Goal: Task Accomplishment & Management: Use online tool/utility

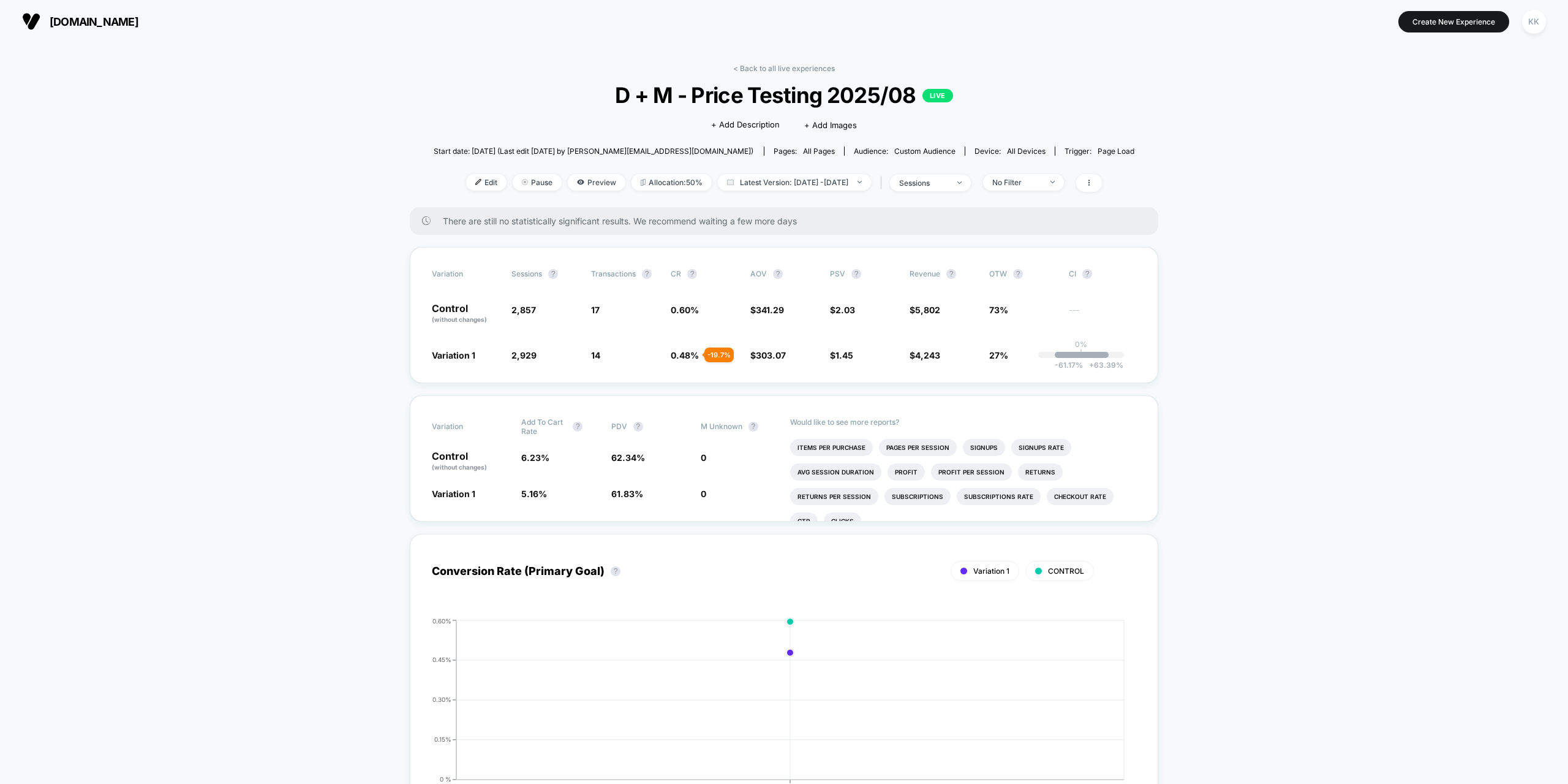
click at [72, 18] on span "[DOMAIN_NAME]" at bounding box center [94, 22] width 89 height 13
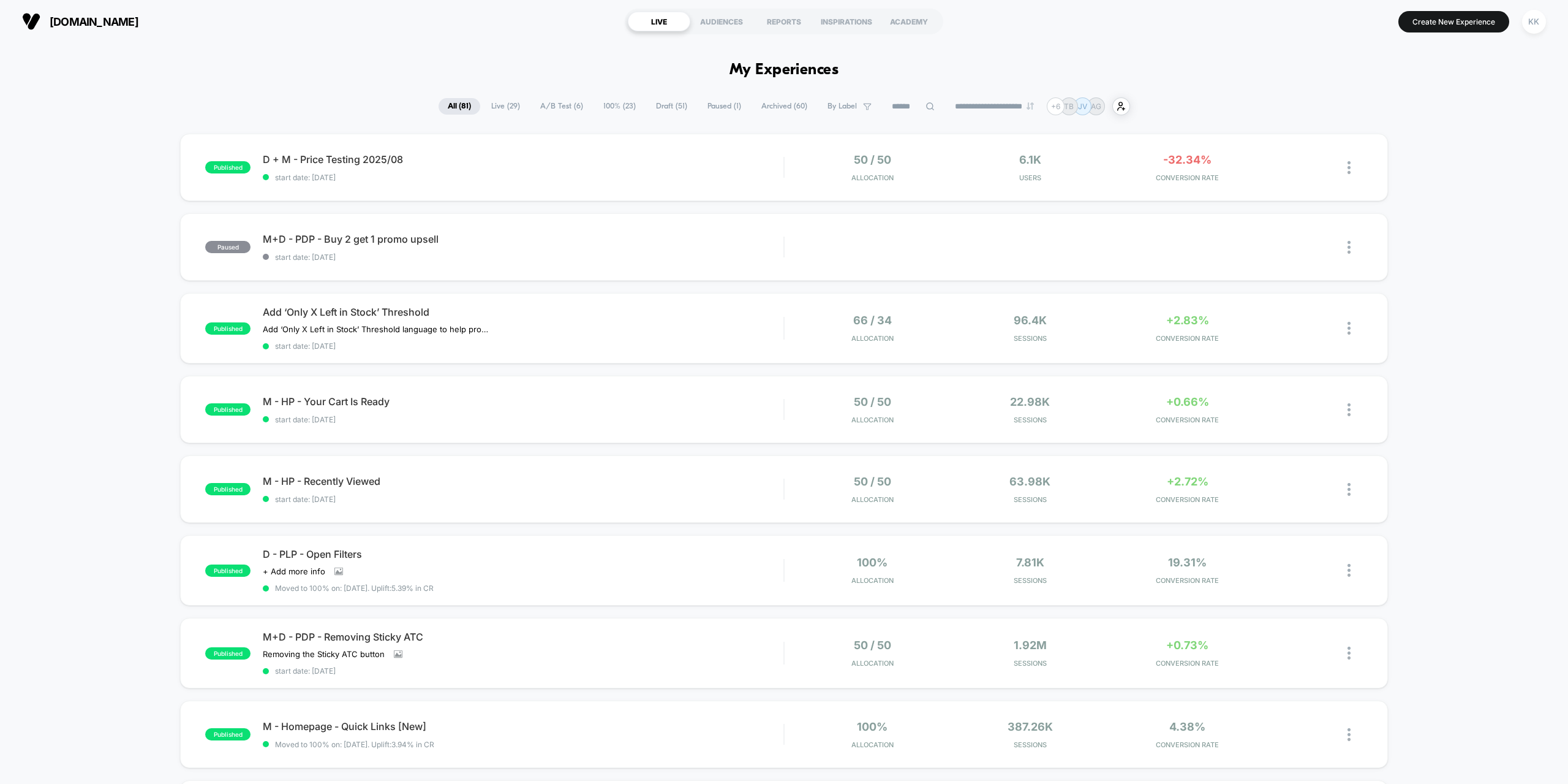
click at [721, 104] on span "Paused ( 1 )" at bounding box center [724, 107] width 52 height 17
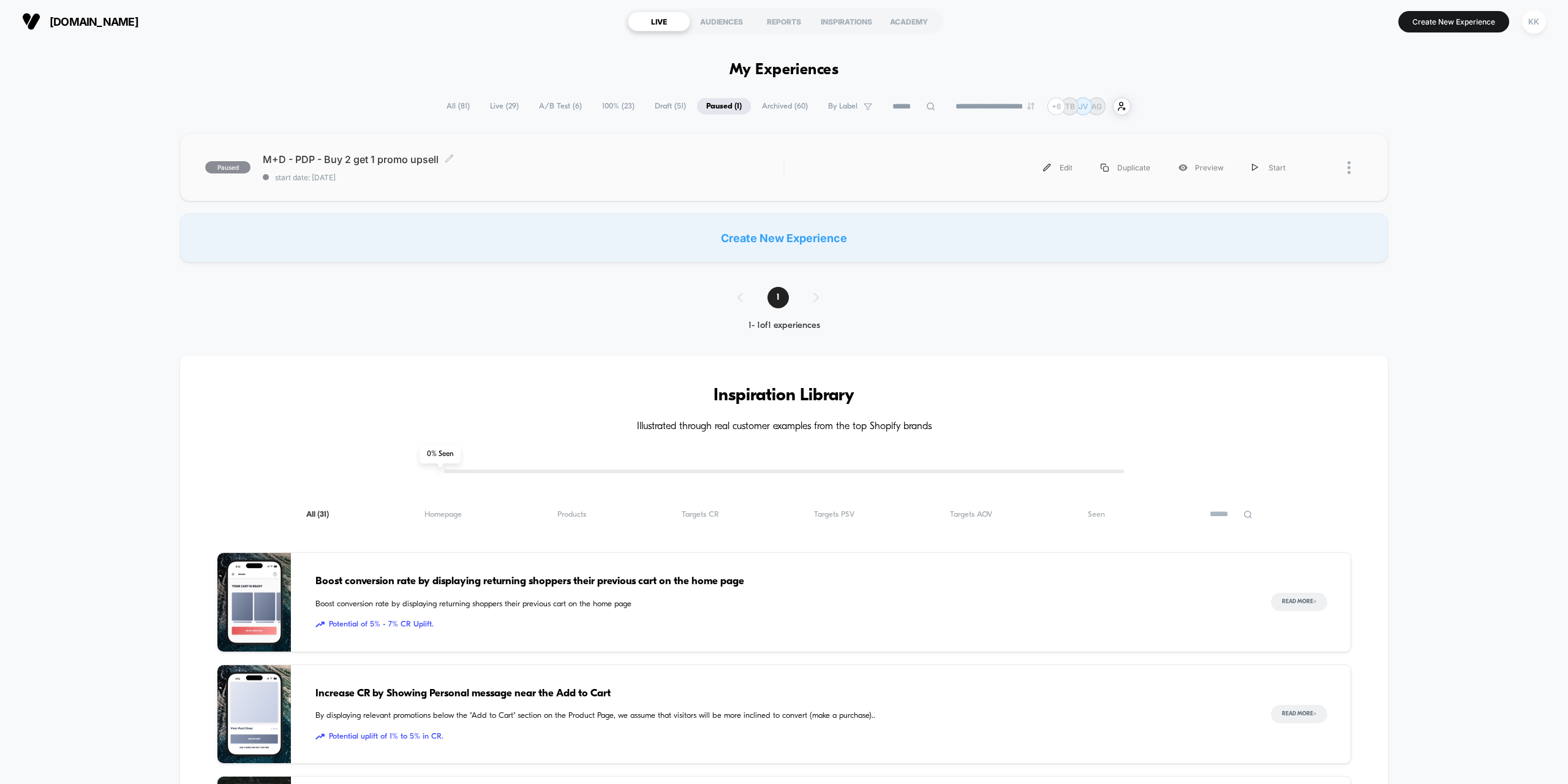
click at [476, 165] on span "M+D - PDP - Buy 2 get 1 promo upsell Click to edit experience details" at bounding box center [523, 159] width 520 height 12
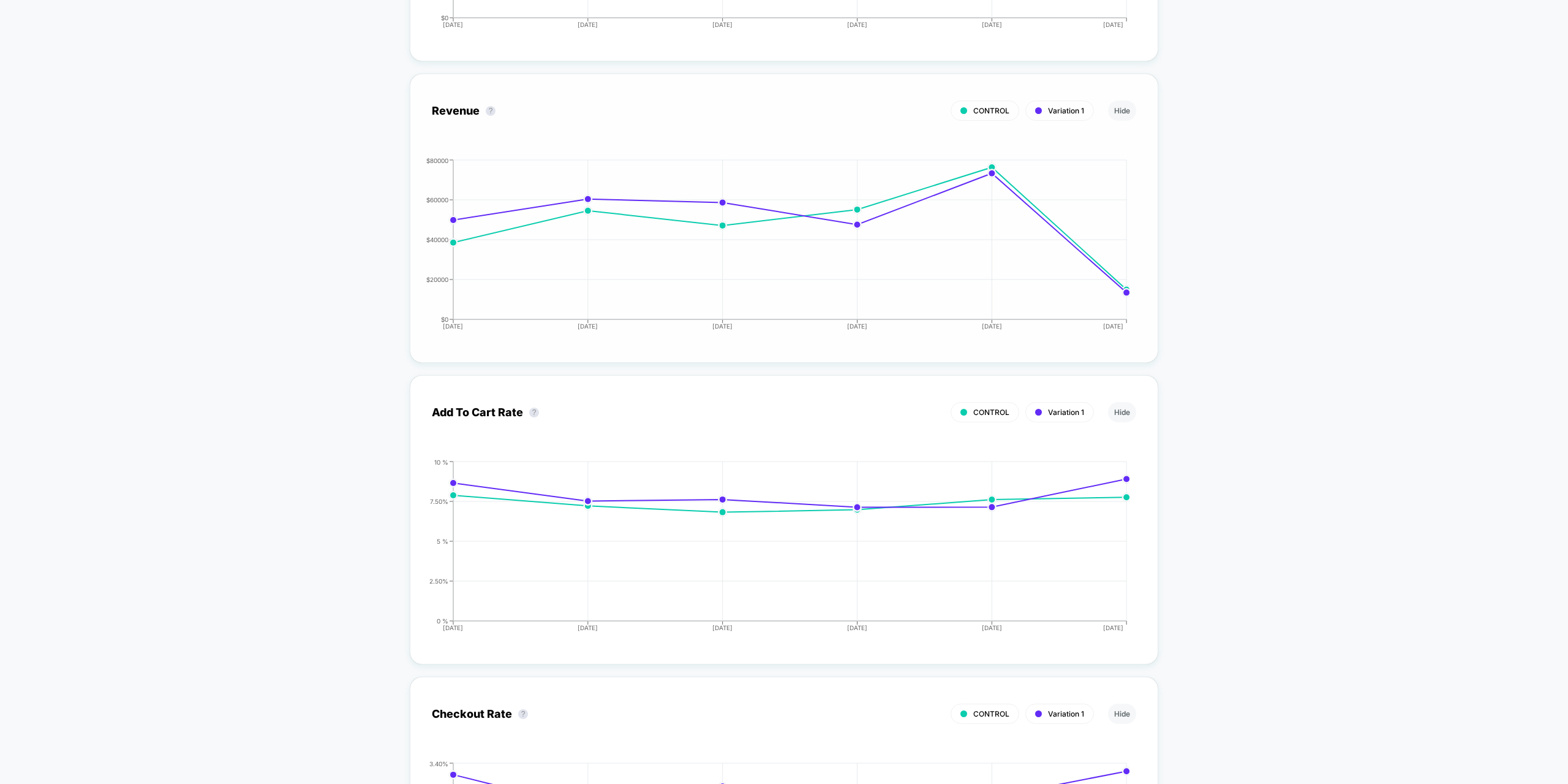
scroll to position [1225, 0]
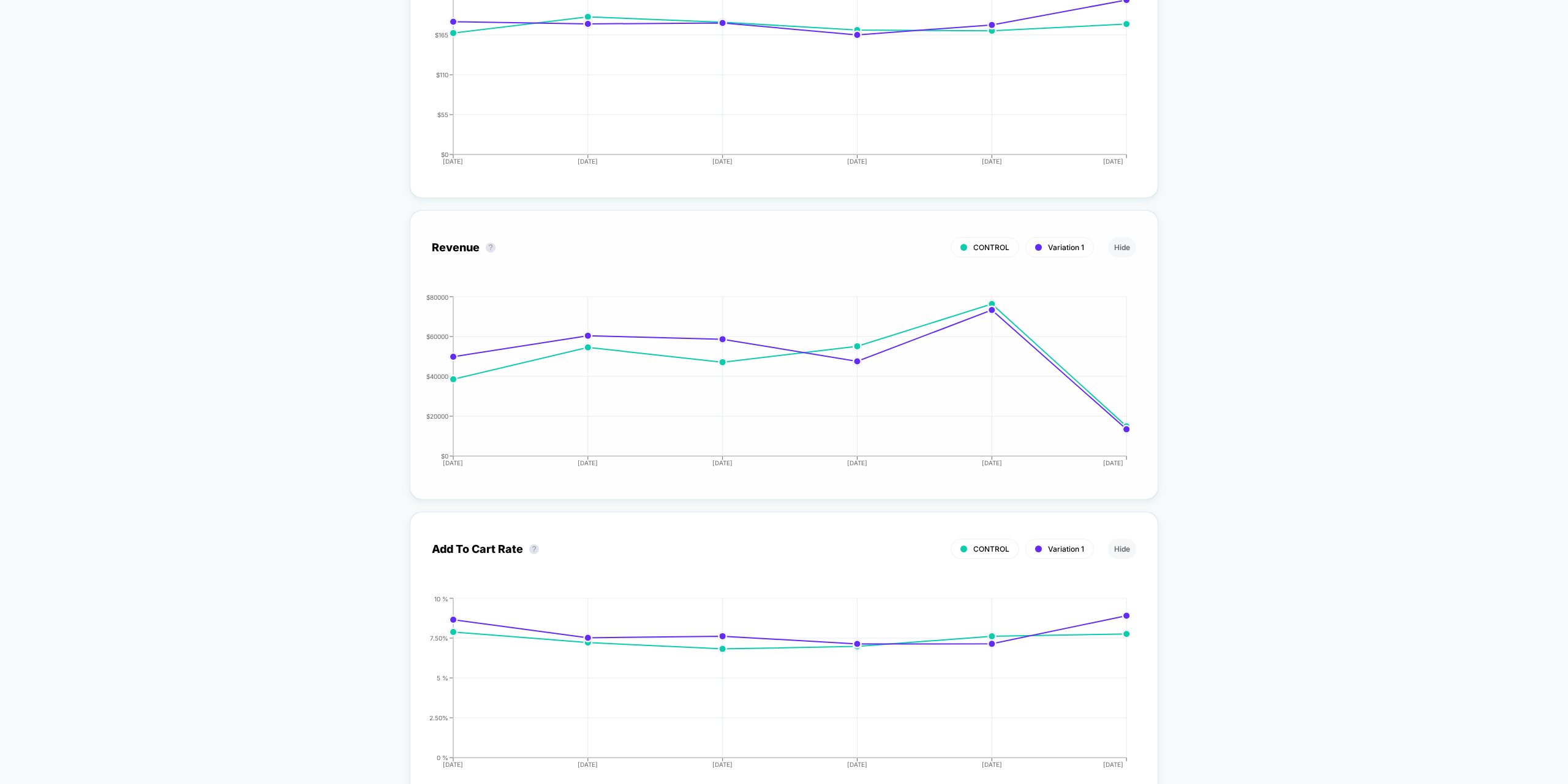
drag, startPoint x: 669, startPoint y: 241, endPoint x: 559, endPoint y: 235, distance: 110.2
click at [667, 242] on div "CONTROL Variation 1" at bounding box center [763, 247] width 662 height 20
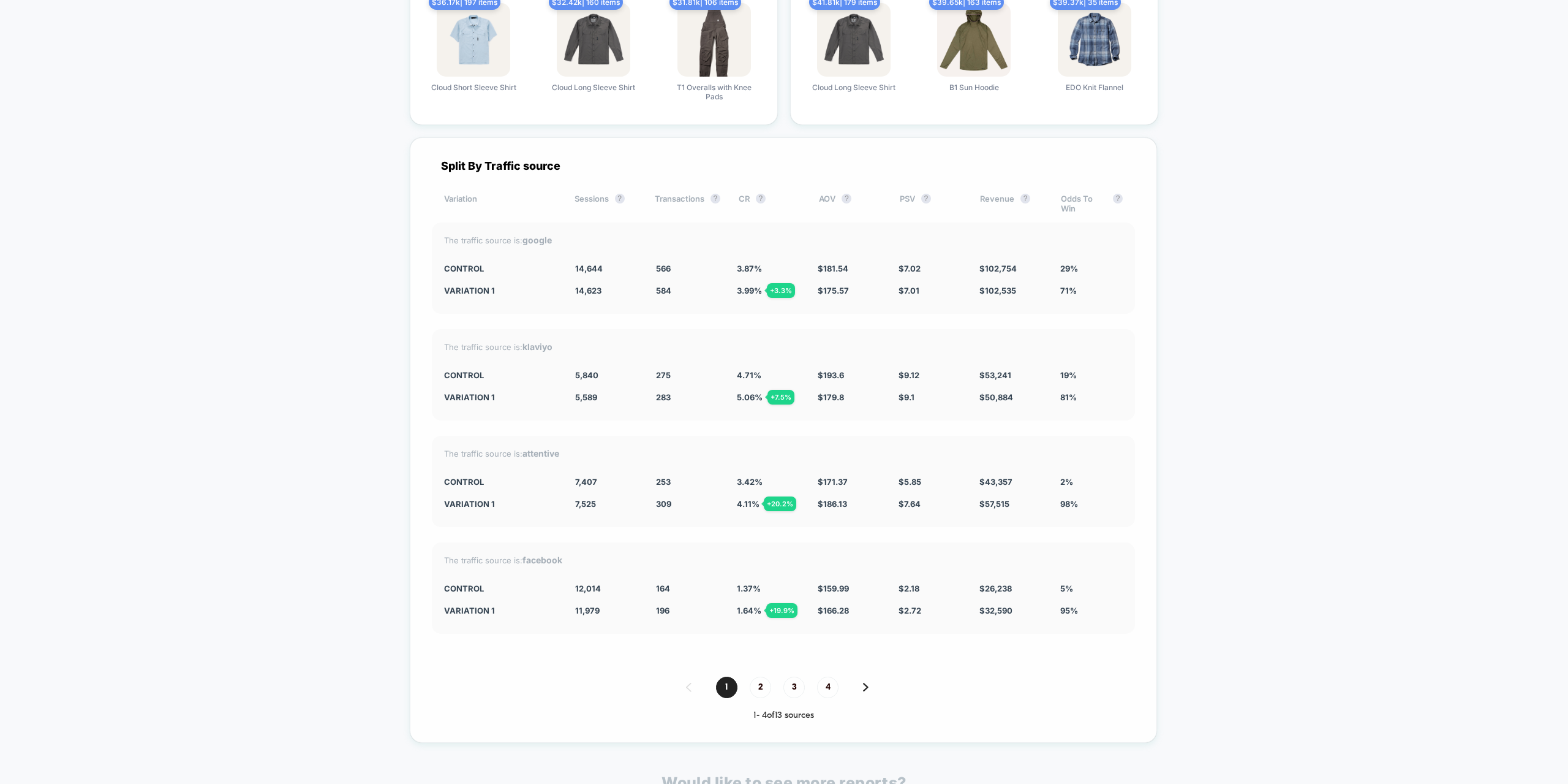
scroll to position [2941, 0]
click at [757, 688] on span "2" at bounding box center [760, 689] width 21 height 21
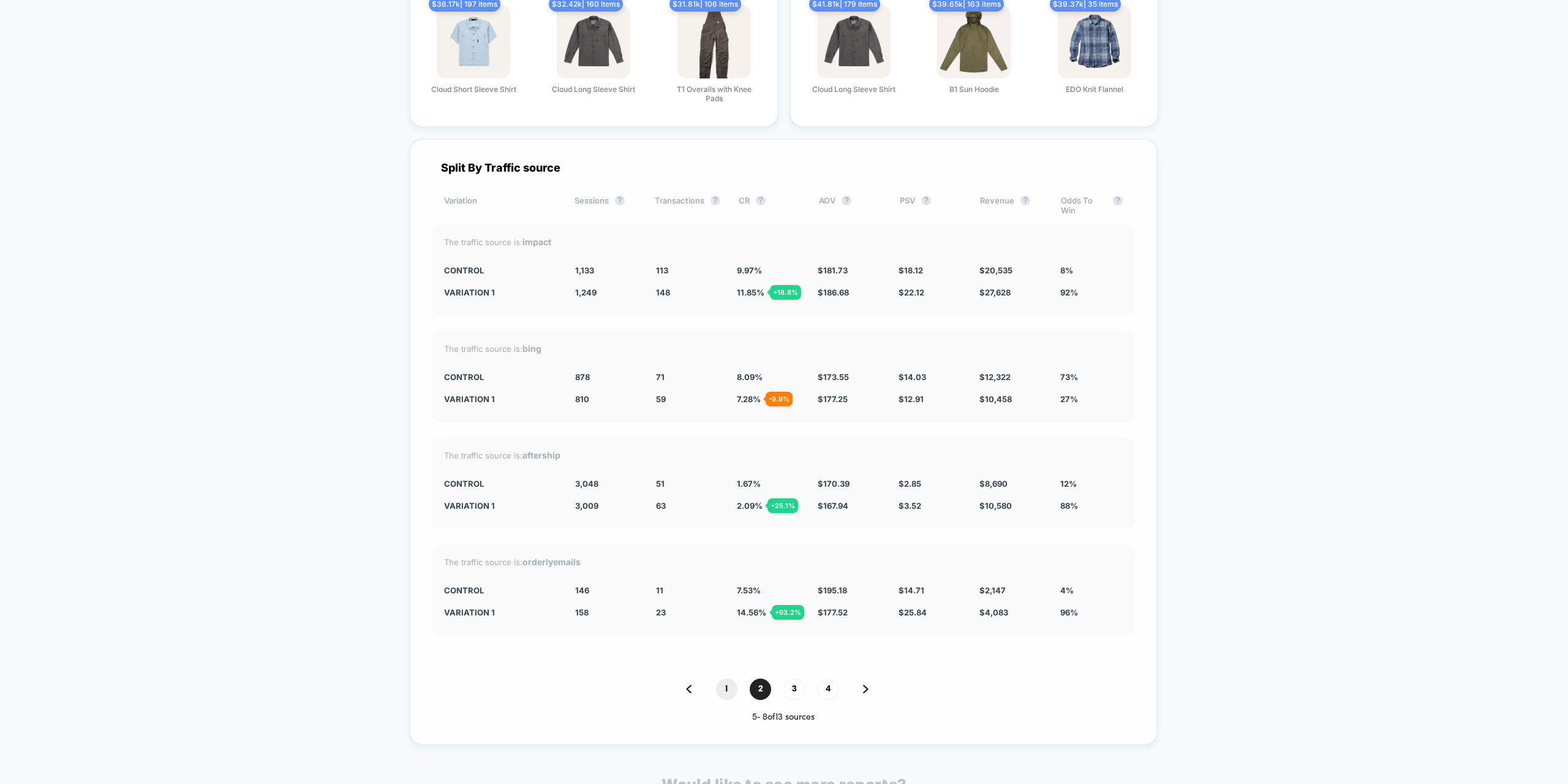
click at [721, 691] on span "1" at bounding box center [727, 689] width 21 height 21
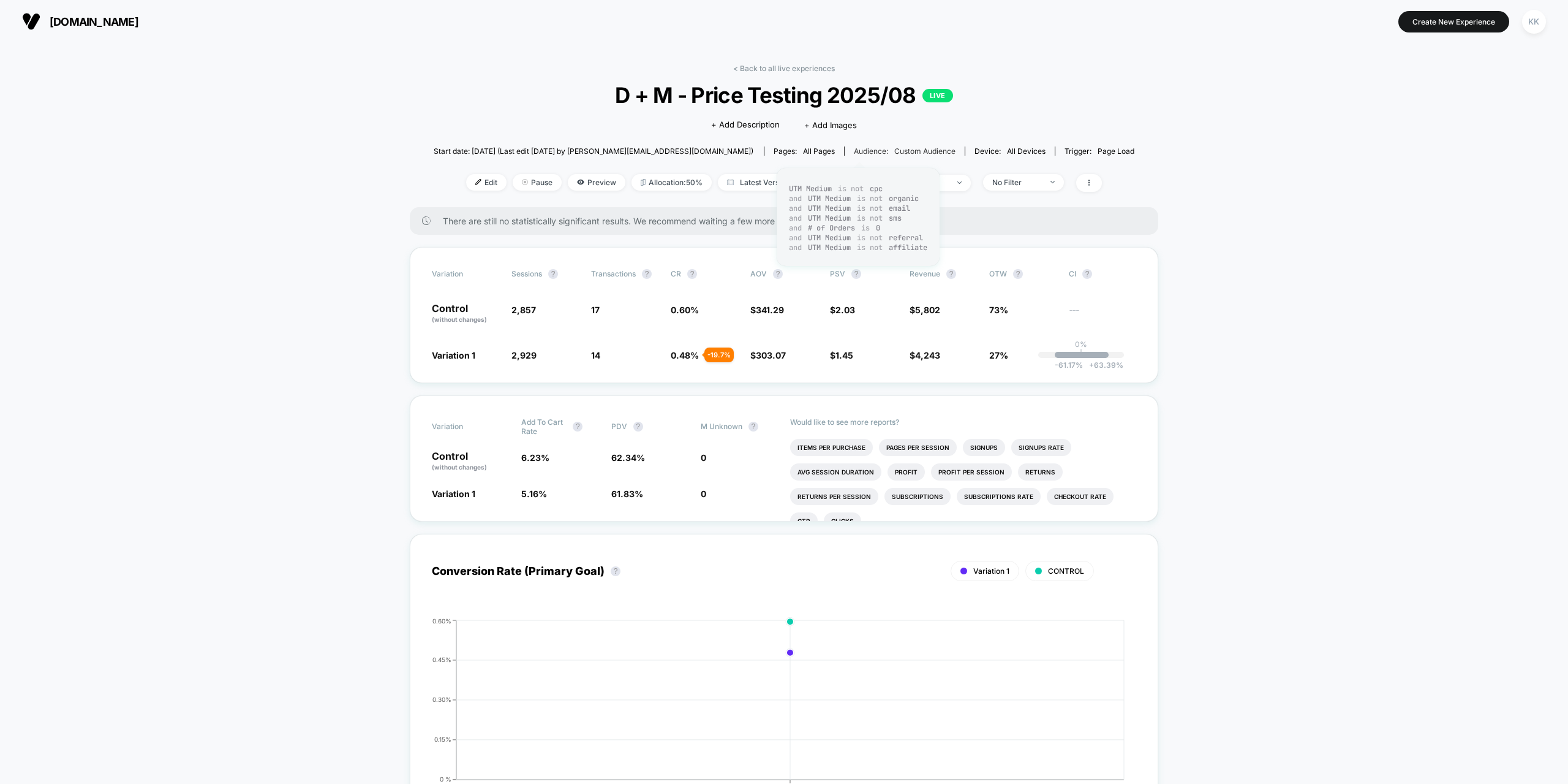
click at [894, 147] on span "Custom Audience" at bounding box center [925, 150] width 61 height 9
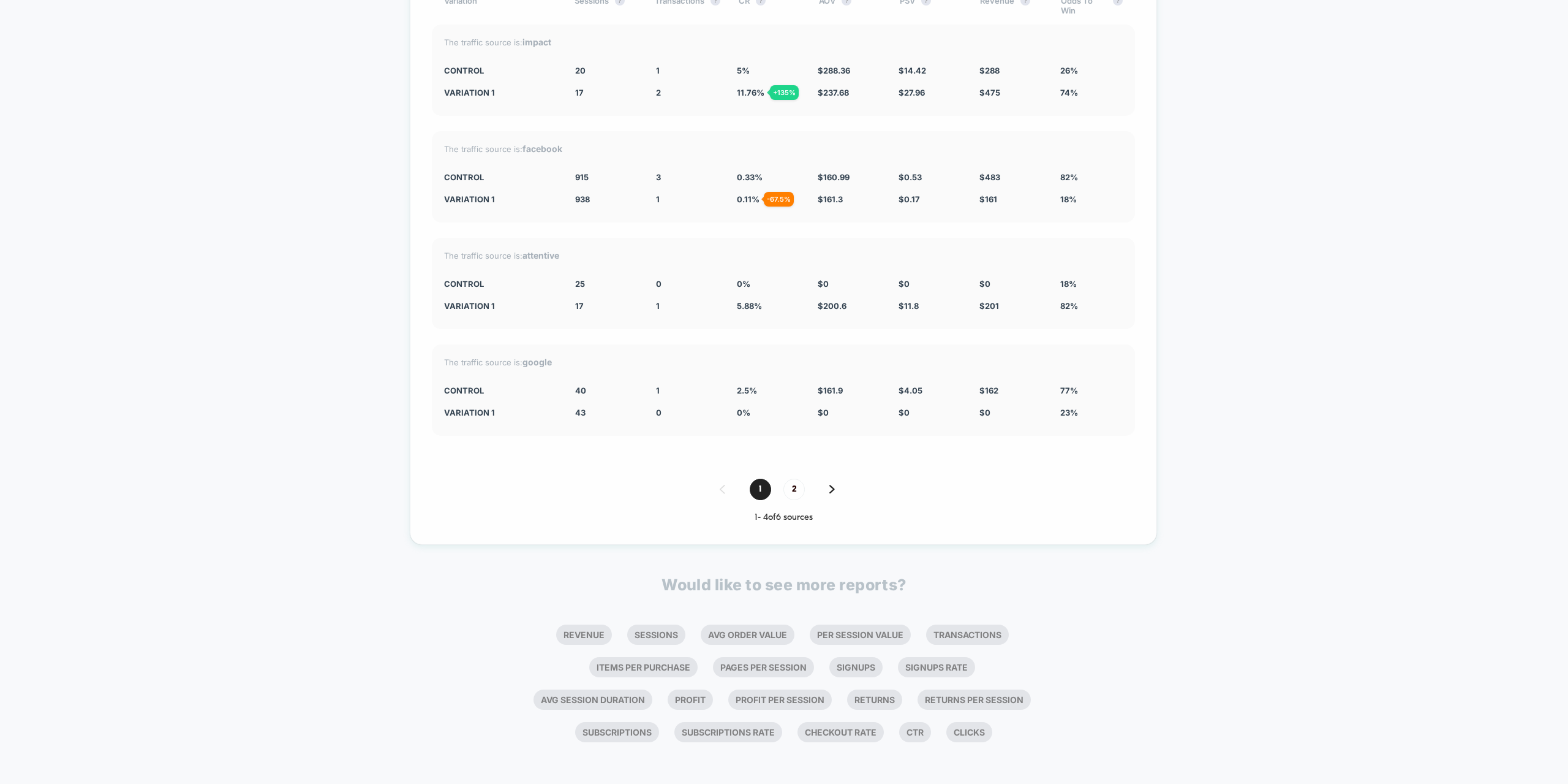
scroll to position [2278, 0]
